Goal: Find specific page/section: Find specific page/section

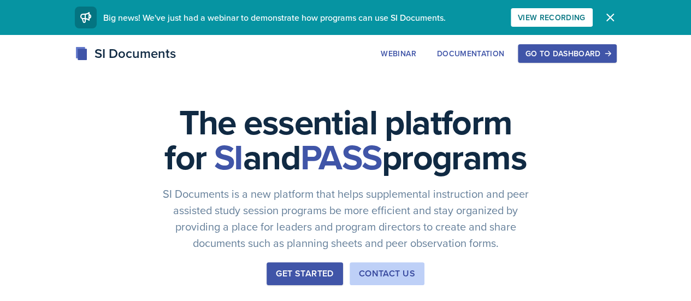
click at [606, 59] on button "Go to Dashboard" at bounding box center [567, 53] width 98 height 19
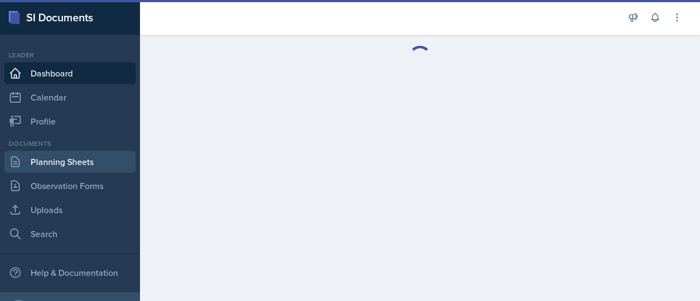
click at [70, 161] on link "Planning Sheets" at bounding box center [69, 162] width 131 height 22
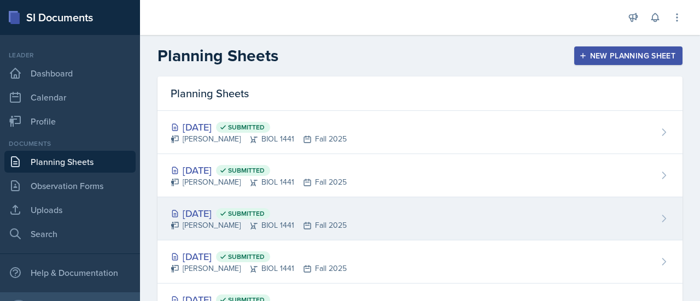
scroll to position [50, 0]
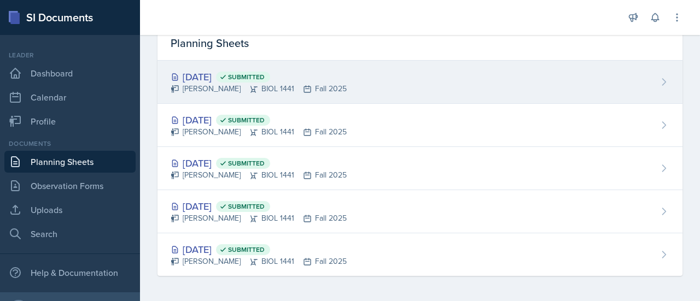
click at [213, 69] on div "[DATE] Submitted" at bounding box center [259, 76] width 176 height 15
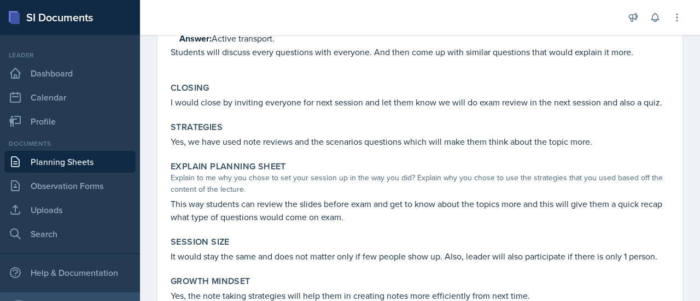
scroll to position [647, 0]
